Goal: Task Accomplishment & Management: Complete application form

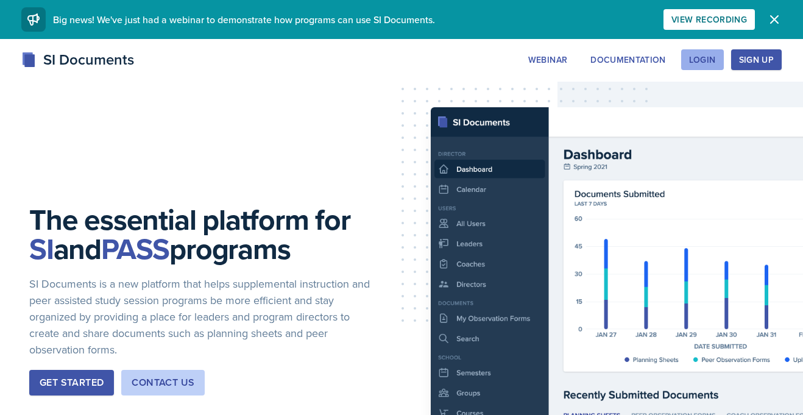
click at [694, 57] on div "Login" at bounding box center [702, 60] width 27 height 10
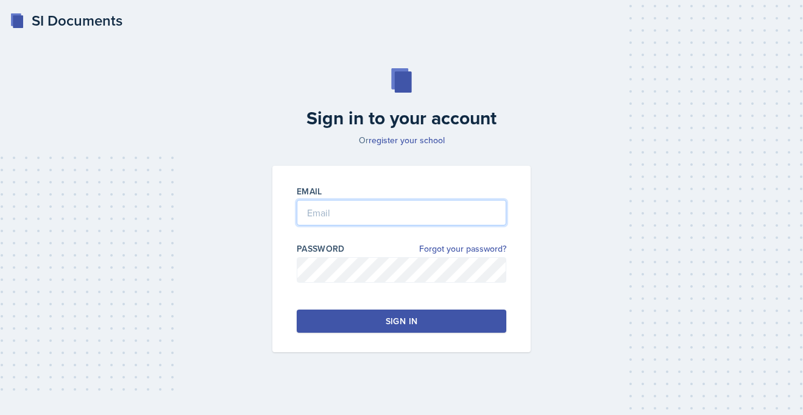
type input "[PERSON_NAME][EMAIL_ADDRESS][PERSON_NAME][DOMAIN_NAME]"
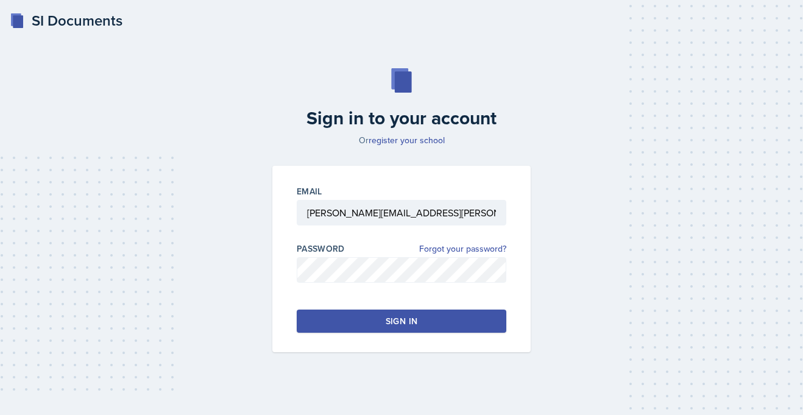
click at [343, 316] on button "Sign in" at bounding box center [401, 320] width 209 height 23
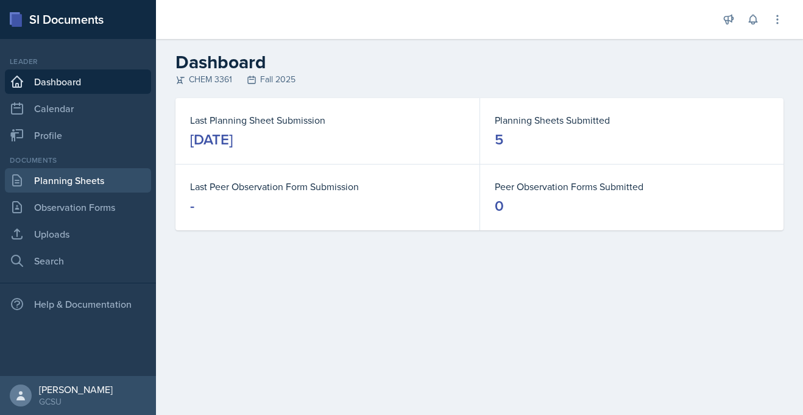
click at [65, 174] on link "Planning Sheets" at bounding box center [78, 180] width 146 height 24
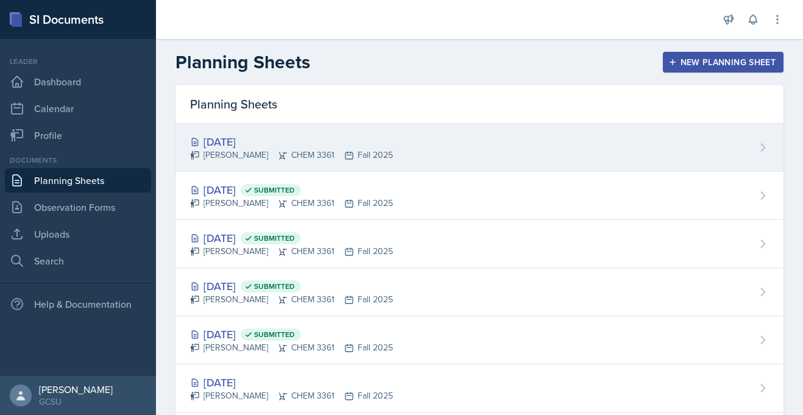
click at [287, 150] on div "[PERSON_NAME] CHEM 3361 Fall 2025" at bounding box center [291, 155] width 203 height 13
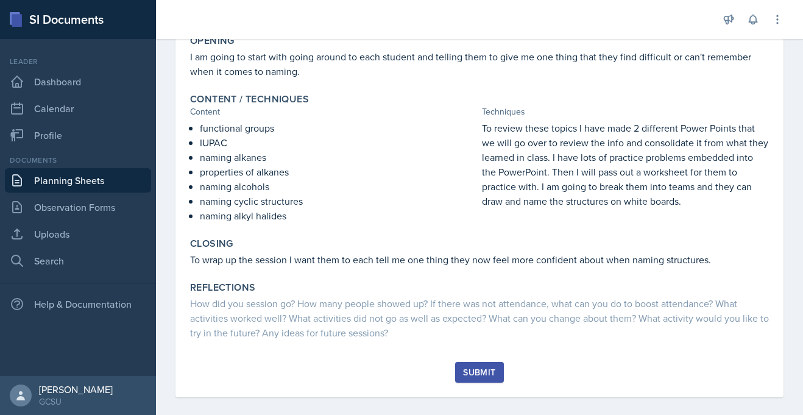
scroll to position [253, 0]
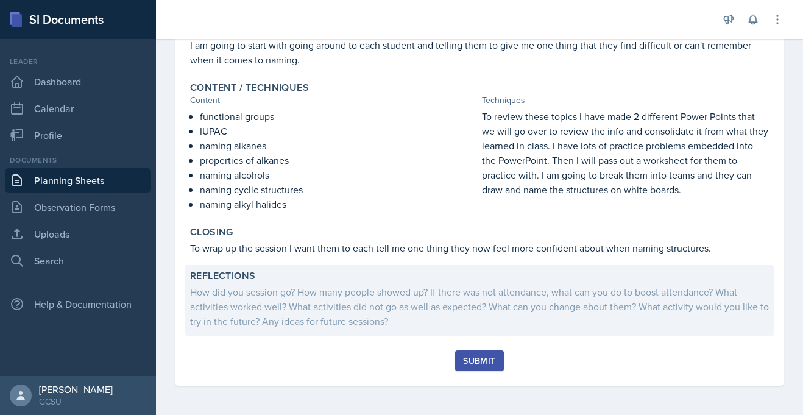
click at [394, 315] on div "How did you session go? How many people showed up? If there was not attendance,…" at bounding box center [479, 306] width 579 height 44
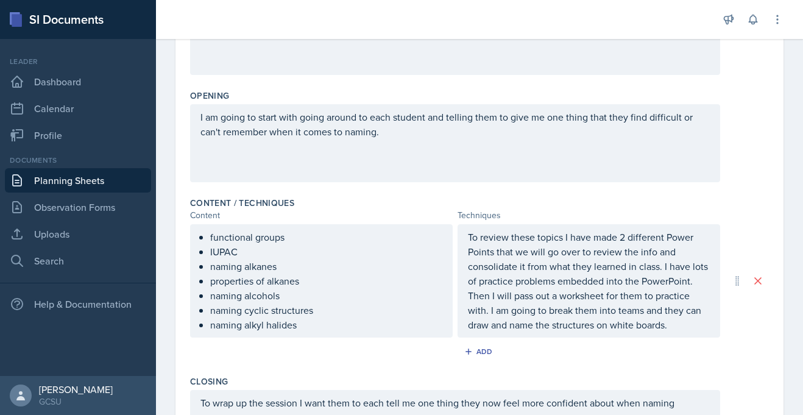
scroll to position [462, 0]
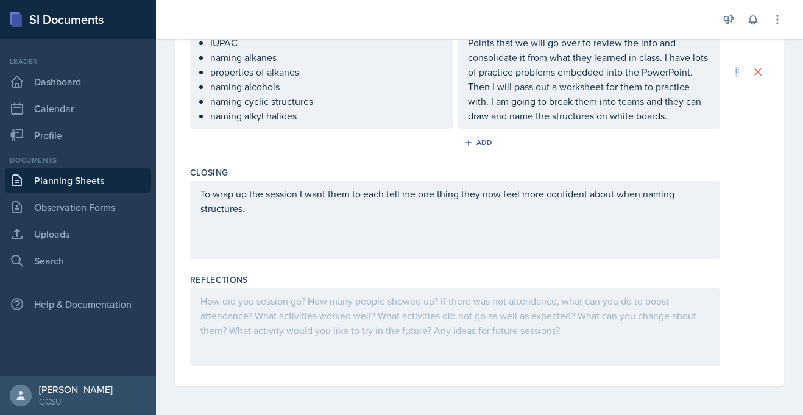
click at [197, 313] on div at bounding box center [455, 327] width 530 height 78
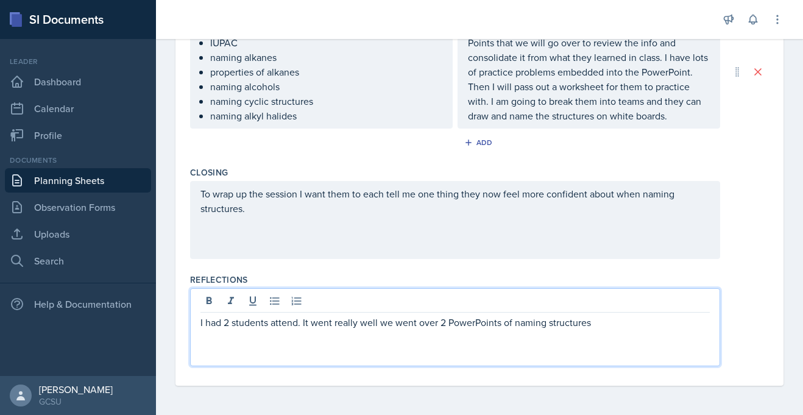
click at [549, 322] on p "I had 2 students attend. It went really well we went over 2 PowerPoints of nami…" at bounding box center [454, 322] width 509 height 15
click at [658, 323] on p "I had 2 students attend. It went really well we went over 2 PowerPoints of nami…" at bounding box center [454, 322] width 509 height 15
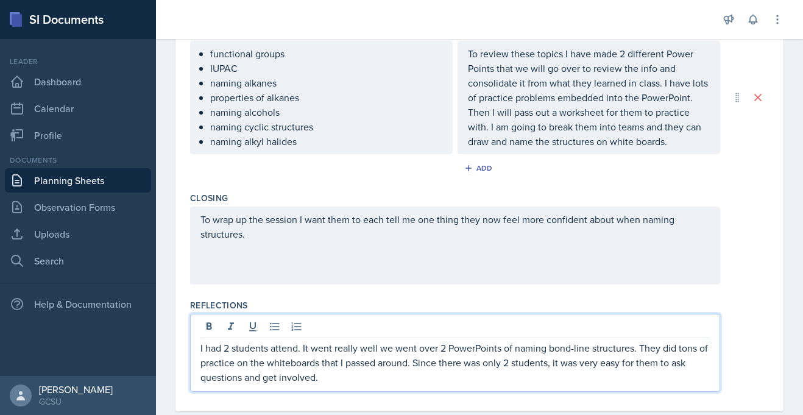
scroll to position [0, 0]
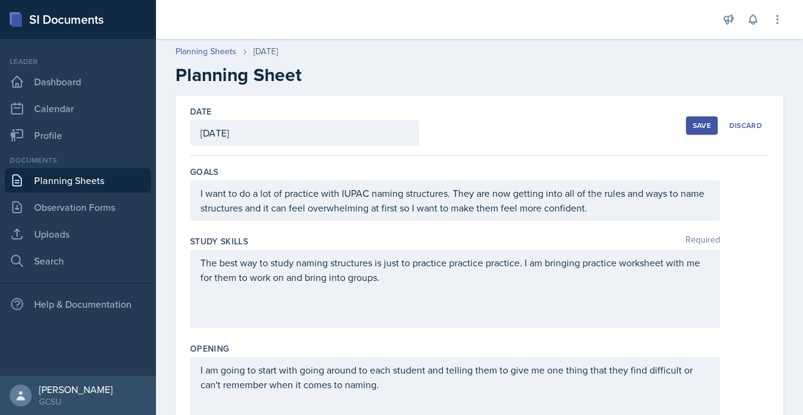
click at [702, 130] on div "Save" at bounding box center [701, 126] width 18 height 10
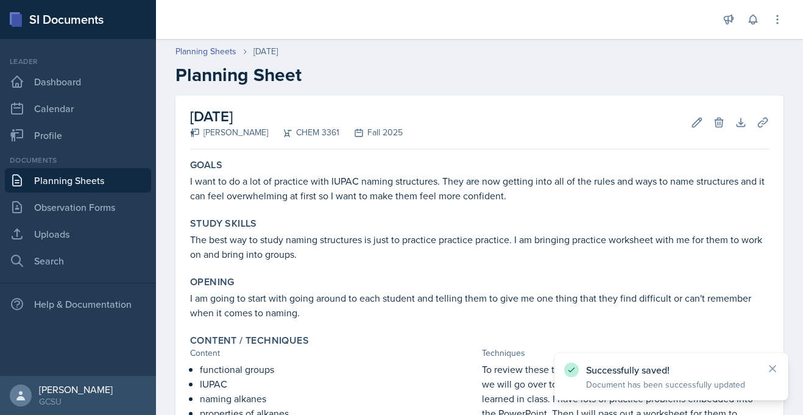
scroll to position [236, 0]
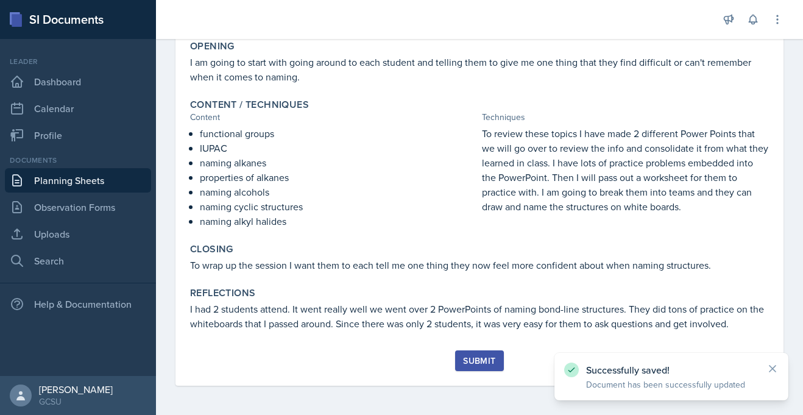
click at [490, 362] on div "Submit" at bounding box center [479, 361] width 32 height 10
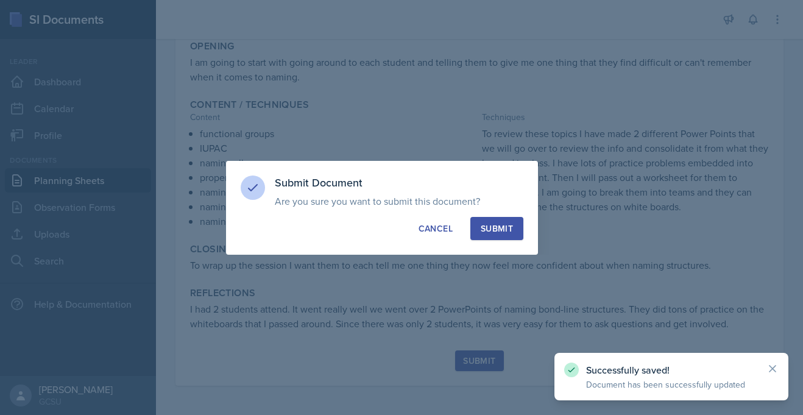
click at [508, 225] on div "Submit" at bounding box center [496, 228] width 32 height 12
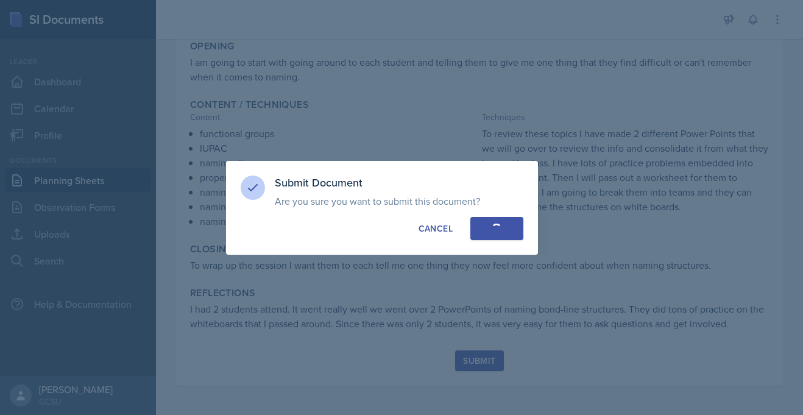
scroll to position [200, 0]
